Goal: Transaction & Acquisition: Purchase product/service

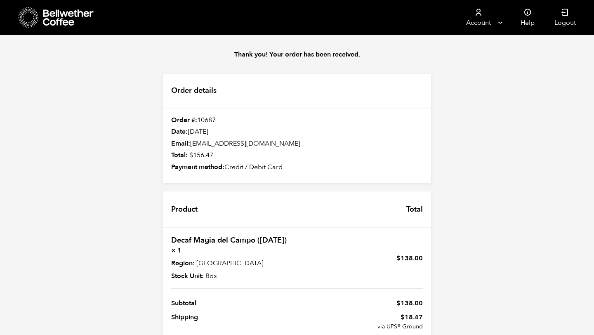
click at [27, 24] on icon at bounding box center [29, 17] width 20 height 21
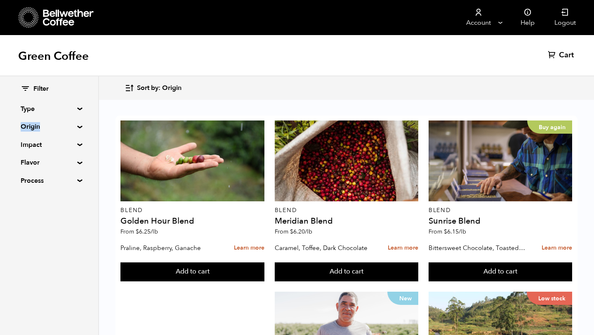
click at [47, 123] on summary "Origin" at bounding box center [49, 127] width 57 height 10
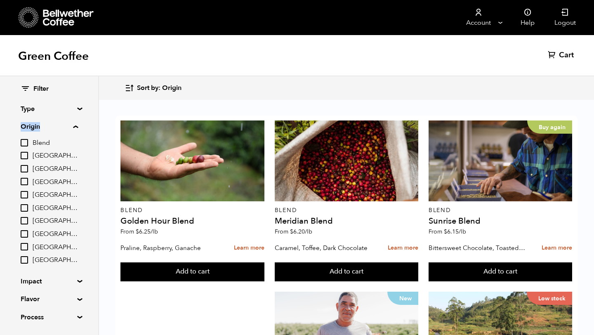
scroll to position [24, 0]
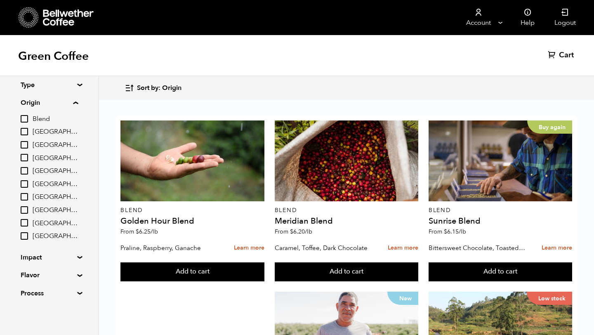
click at [44, 255] on summary "Impact" at bounding box center [49, 258] width 57 height 10
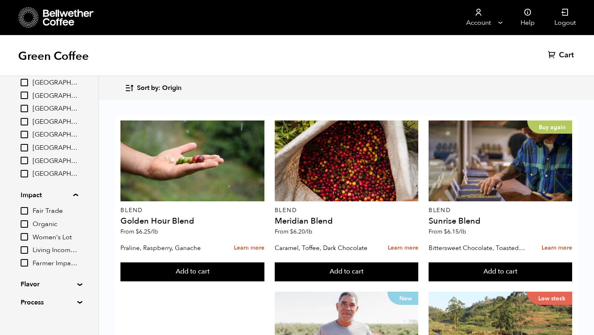
scroll to position [93, 0]
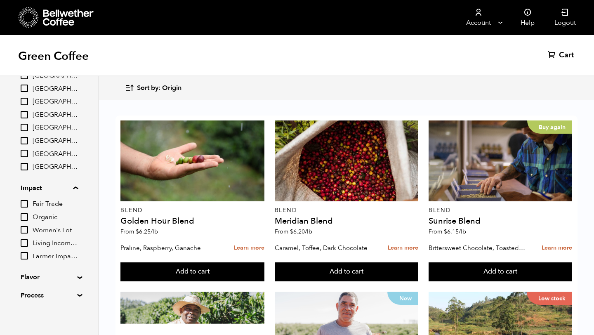
click at [27, 218] on input "Organic" at bounding box center [24, 216] width 7 height 7
checkbox input "true"
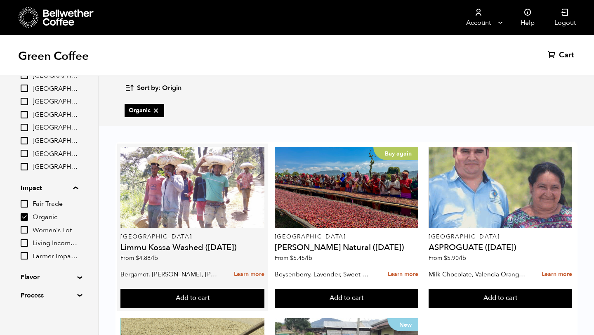
scroll to position [0, 0]
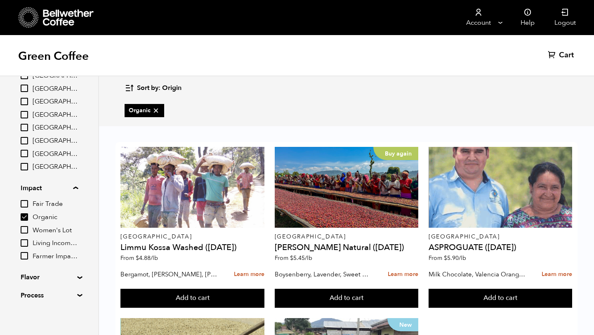
click at [27, 227] on input "Women's Lot" at bounding box center [24, 229] width 7 height 7
checkbox input "true"
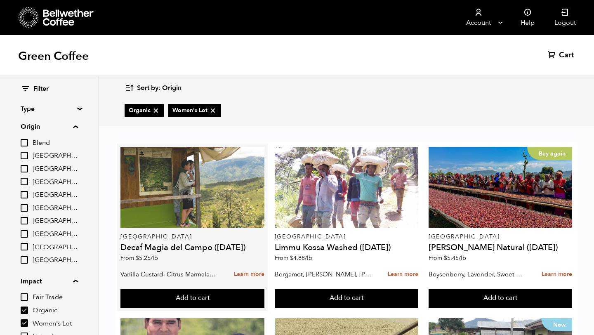
click at [144, 222] on div at bounding box center [193, 187] width 144 height 81
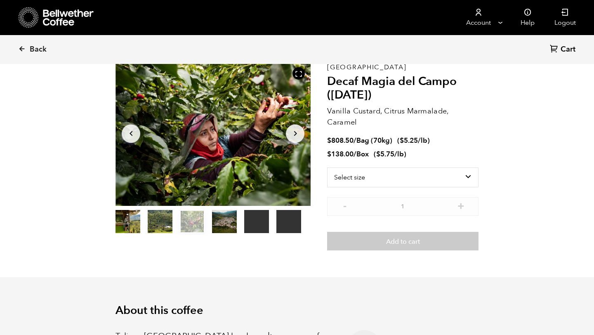
scroll to position [42, 0]
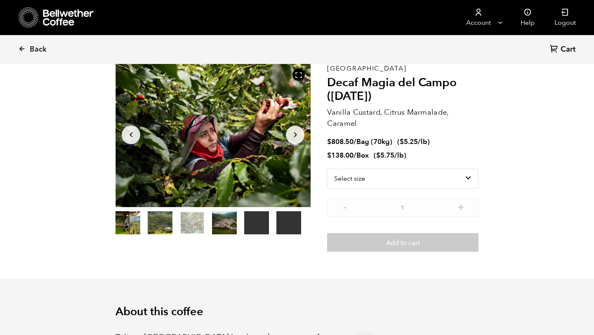
click at [29, 19] on icon at bounding box center [29, 17] width 20 height 21
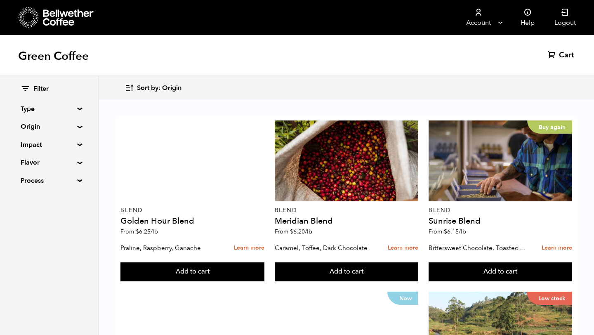
scroll to position [336, 0]
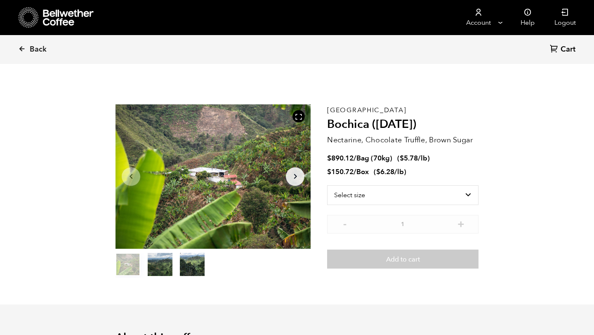
scroll to position [359, 353]
